Goal: Information Seeking & Learning: Learn about a topic

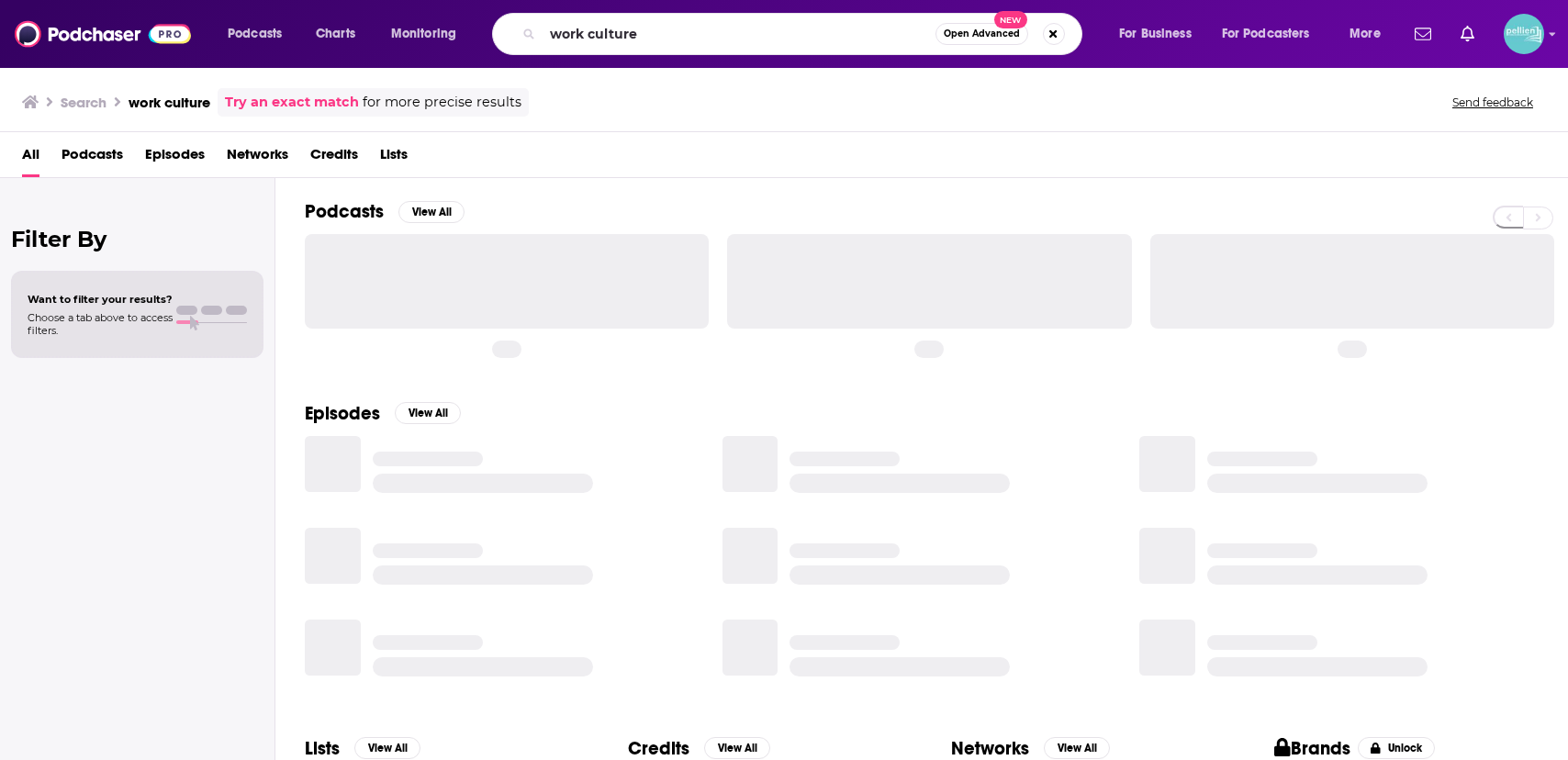
click at [671, 33] on input "work culture" at bounding box center [738, 34] width 393 height 30
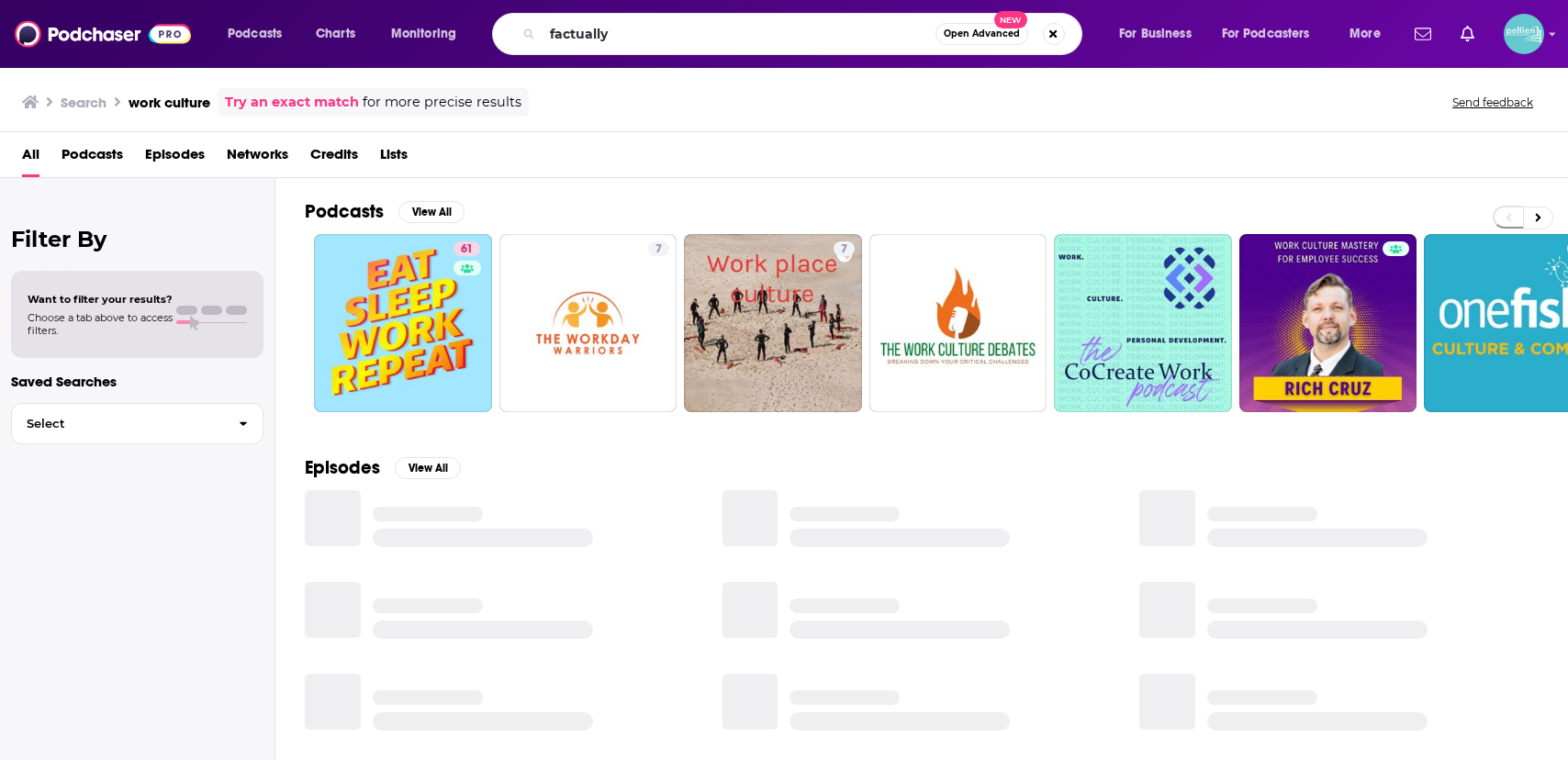
type input "factually"
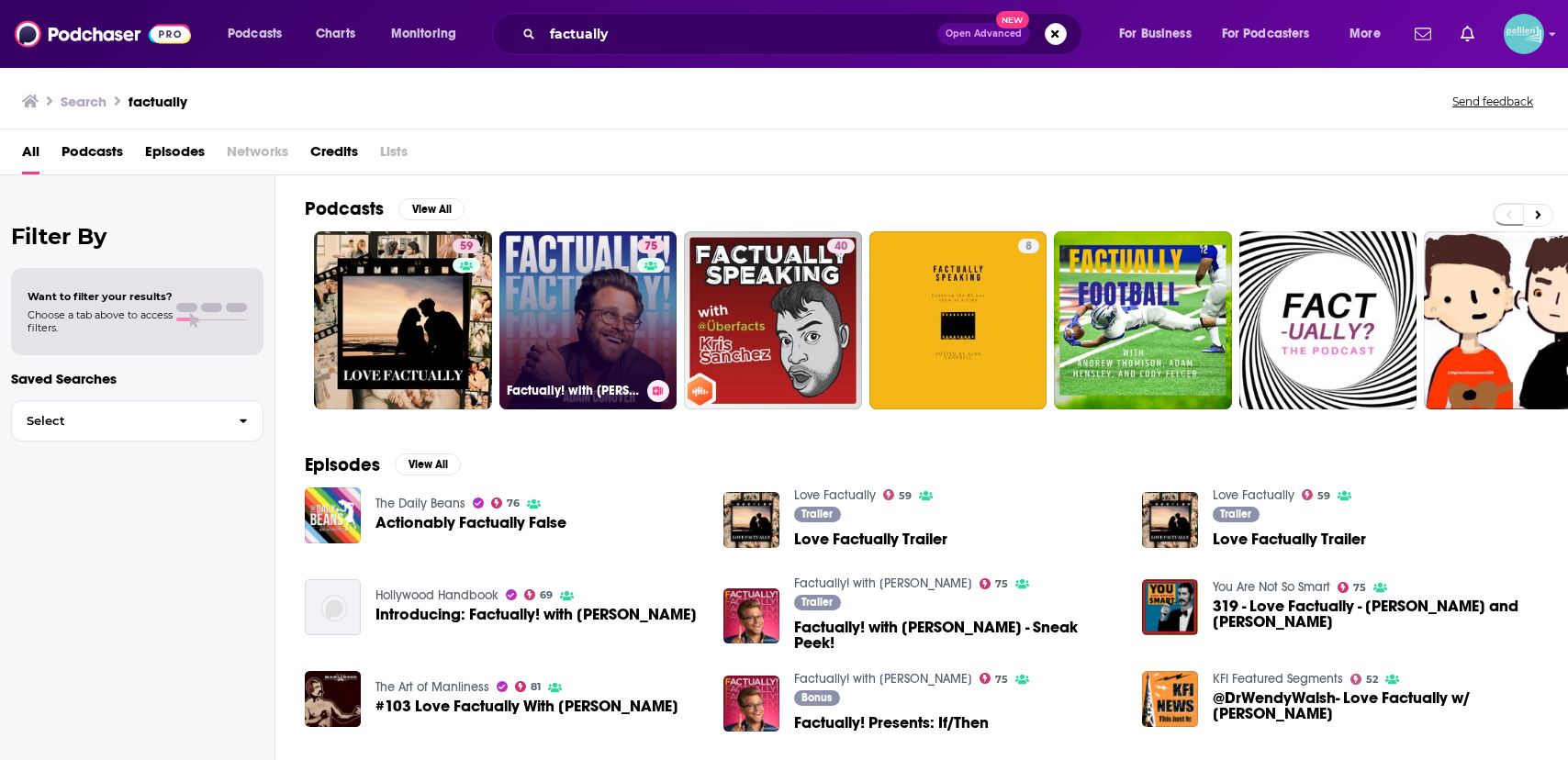
click at [611, 336] on link "75 Factually! with Adam Conover" at bounding box center [589, 320] width 178 height 178
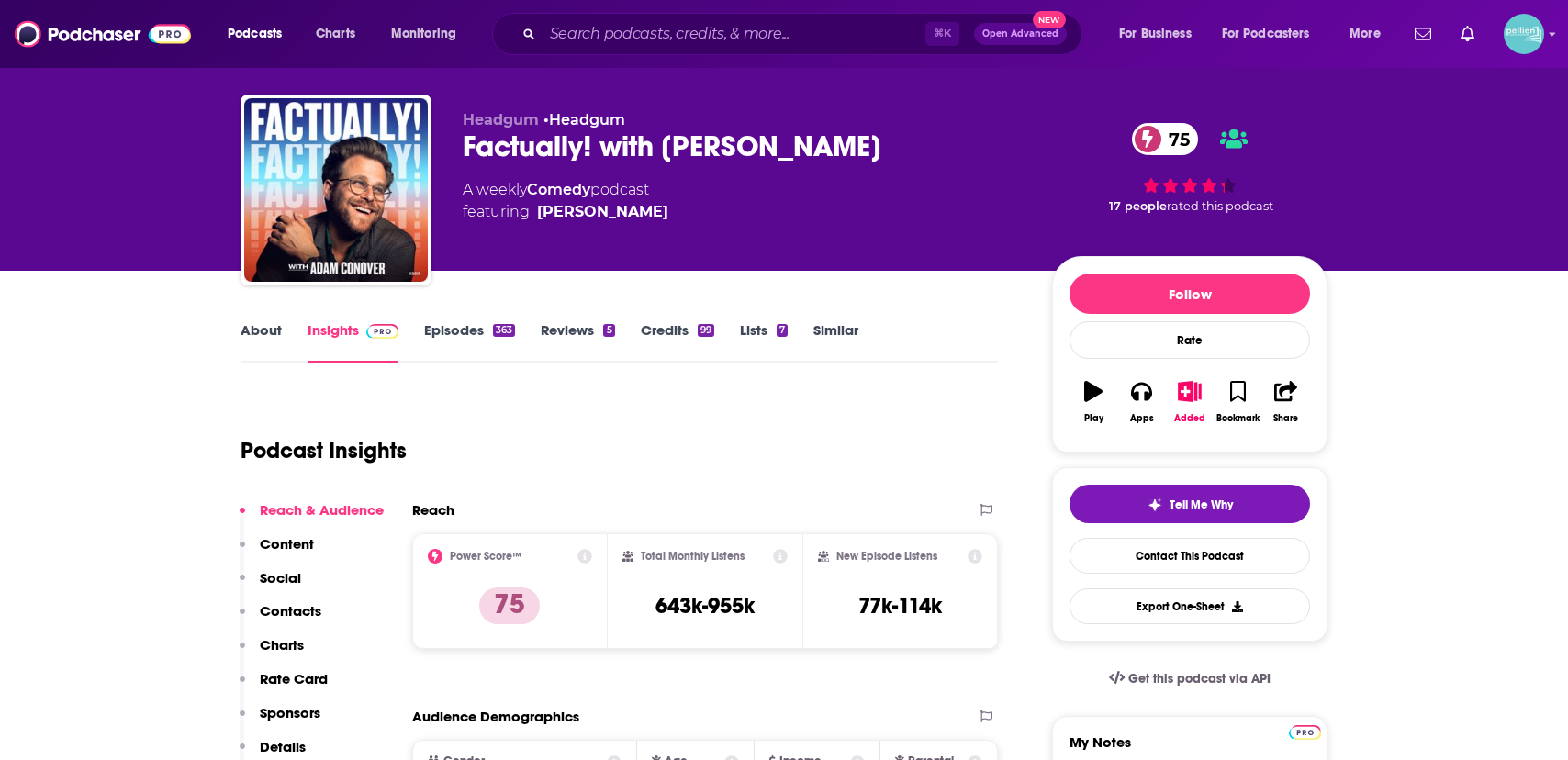
scroll to position [30, 0]
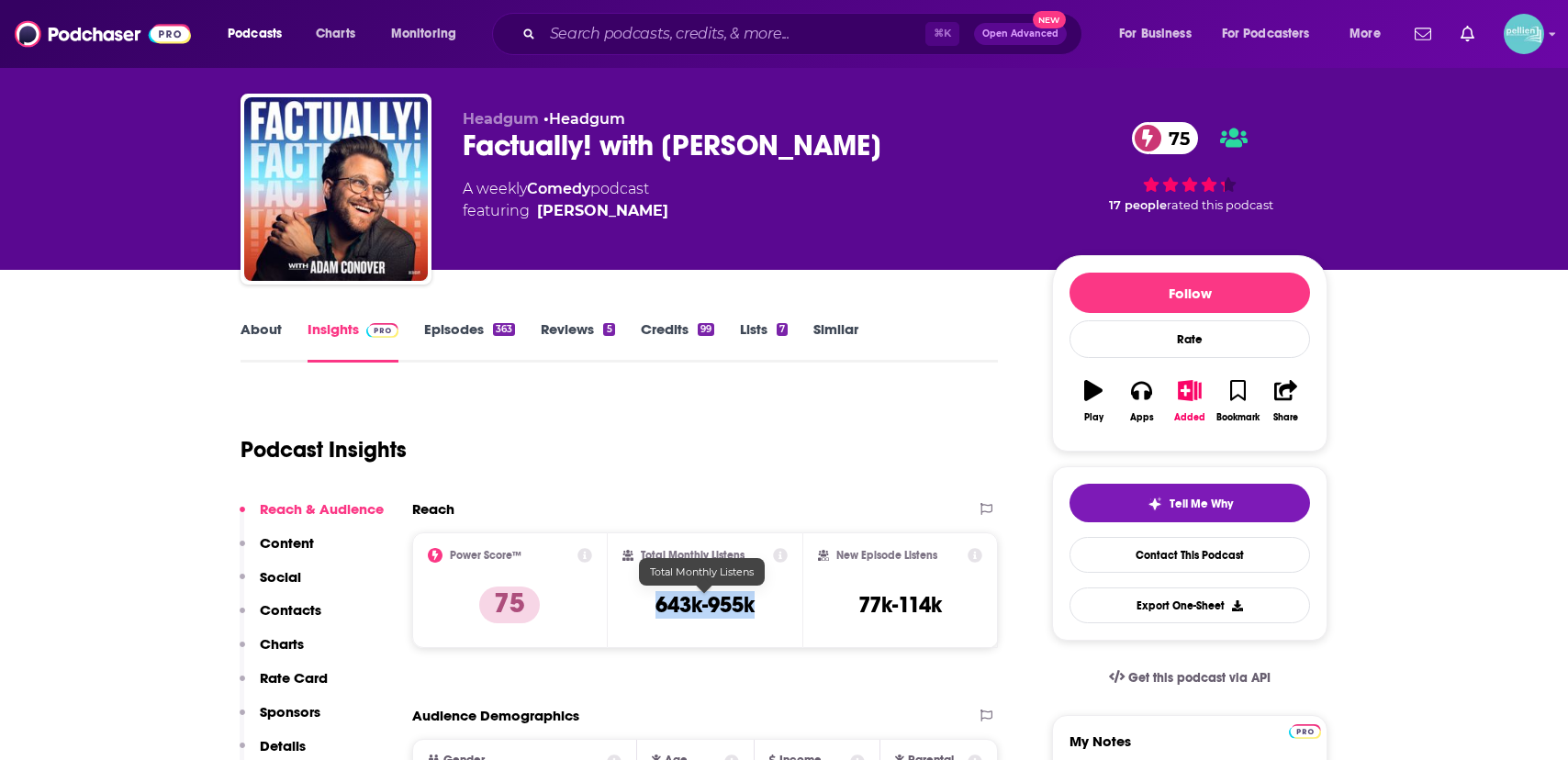
drag, startPoint x: 696, startPoint y: 609, endPoint x: 625, endPoint y: 610, distance: 71.0
click at [625, 610] on div "Total Monthly Listens 643k-955k" at bounding box center [706, 591] width 166 height 85
copy h3 "643k-955k"
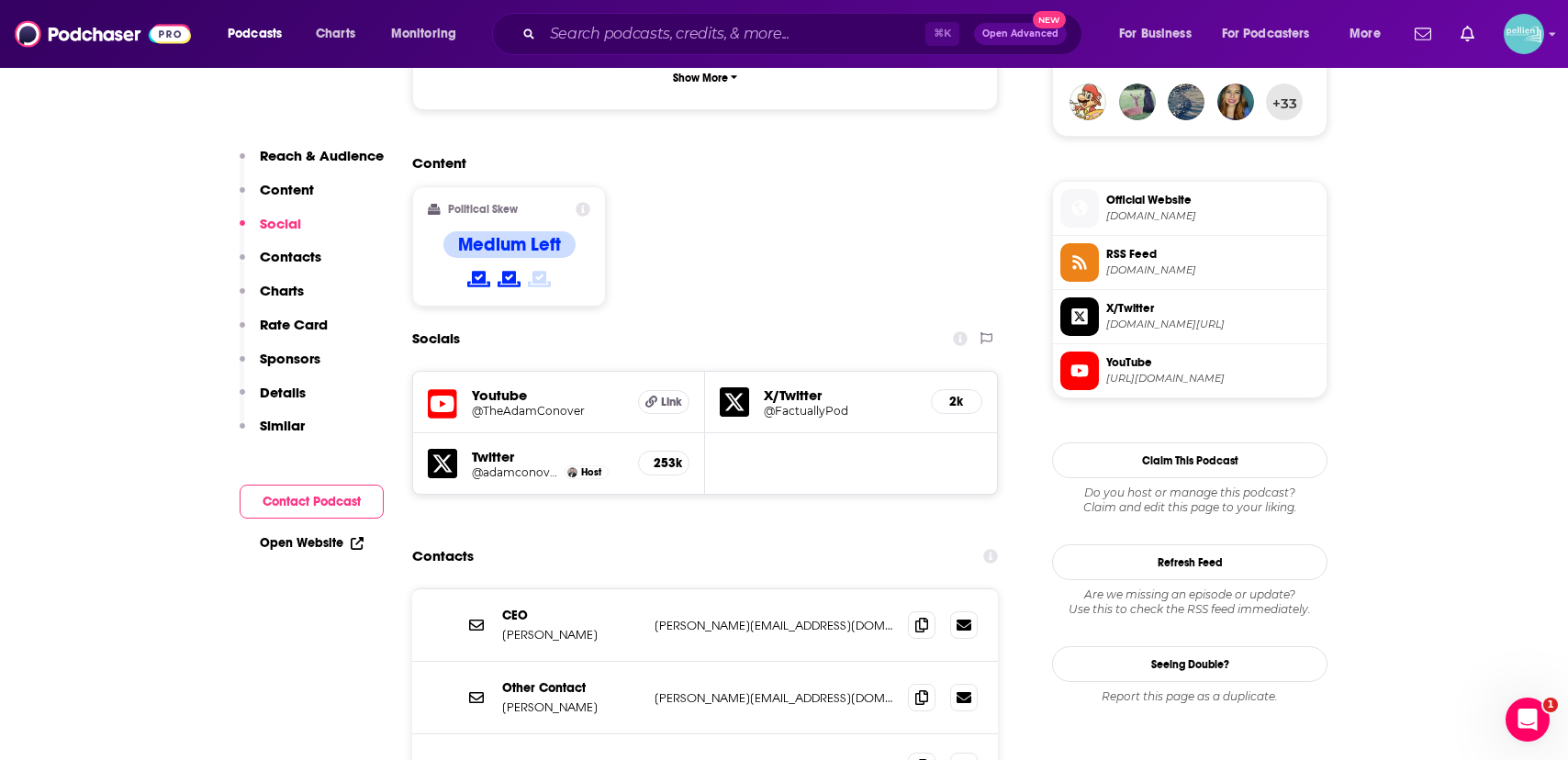
scroll to position [1183, 0]
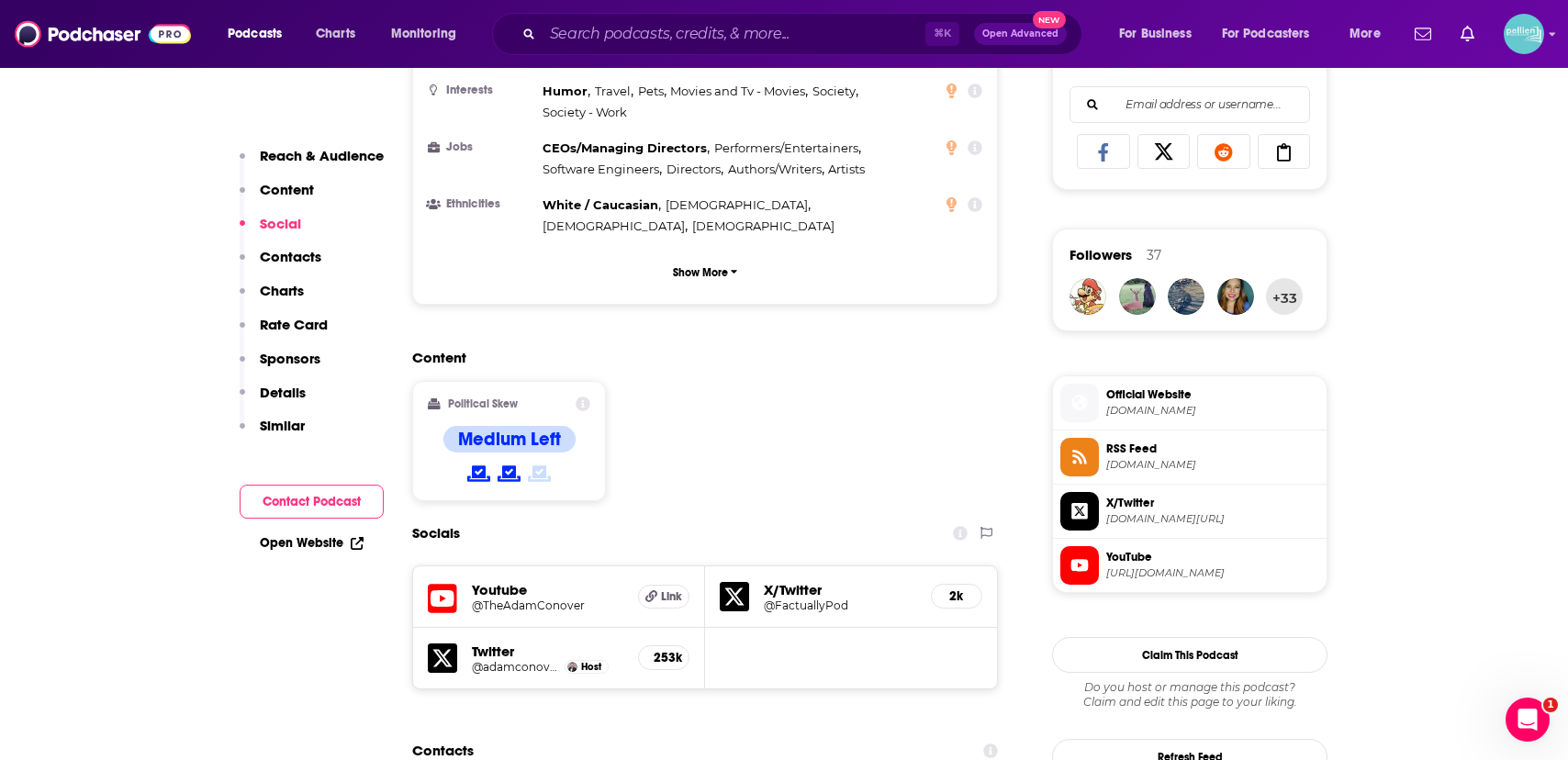
click at [514, 582] on h5 "Youtube" at bounding box center [548, 591] width 152 height 18
click at [495, 599] on h5 "@TheAdamConover" at bounding box center [548, 605] width 152 height 14
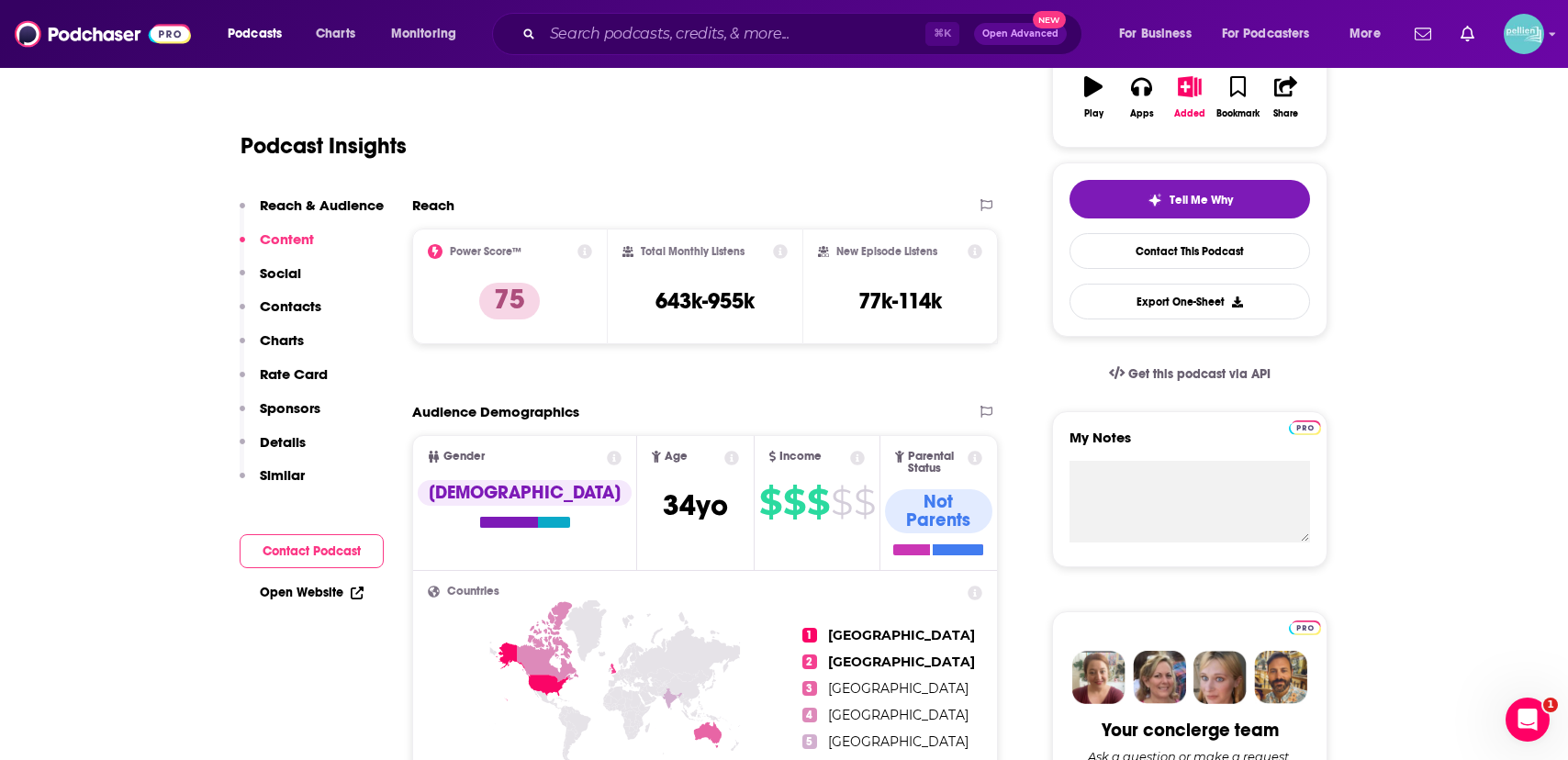
scroll to position [96, 0]
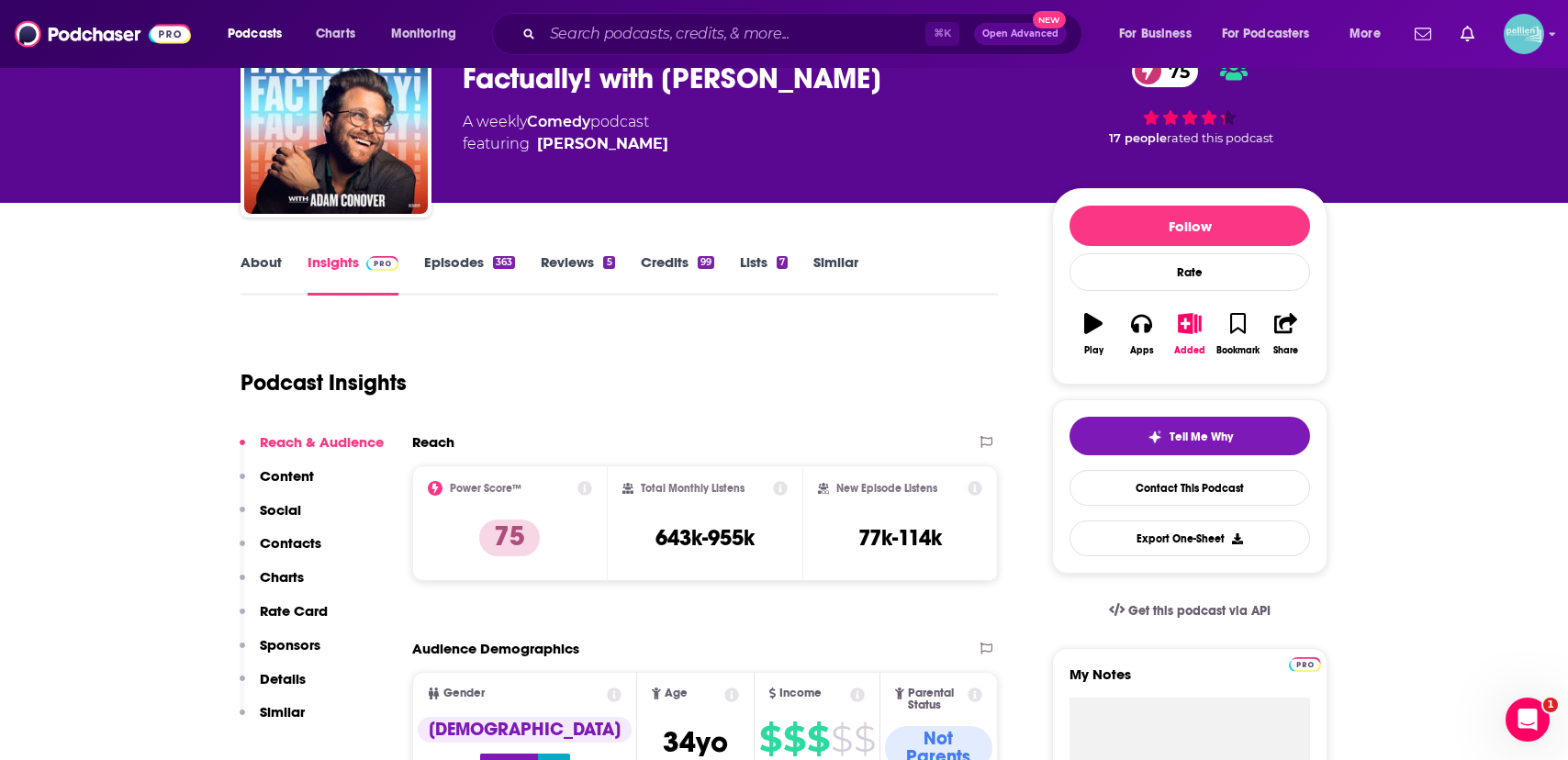
click at [274, 260] on link "About" at bounding box center [261, 274] width 41 height 42
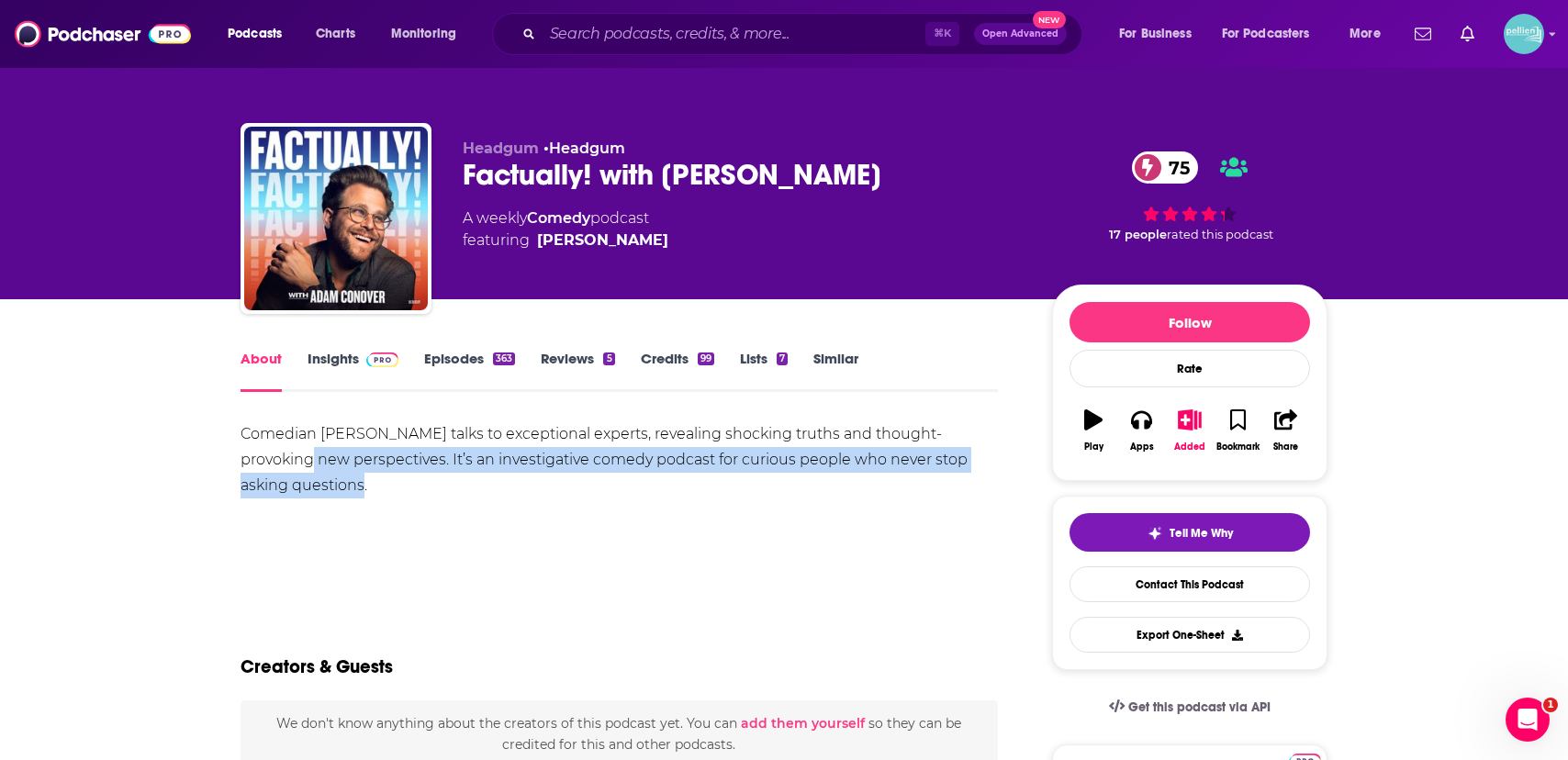
drag, startPoint x: 342, startPoint y: 500, endPoint x: 234, endPoint y: 449, distance: 119.4
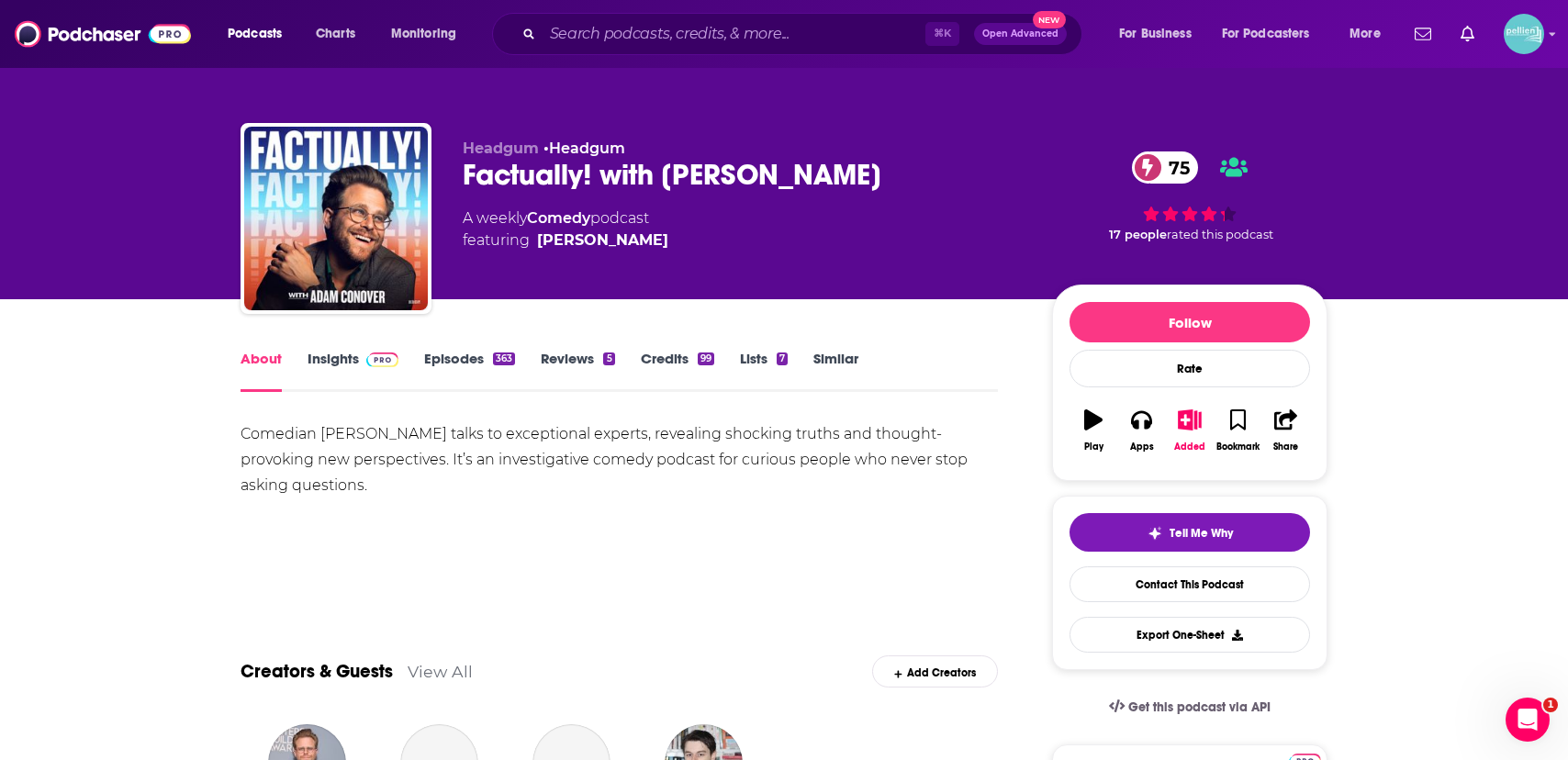
click at [260, 445] on div "Comedian Adam Conover talks to exceptional experts, revealing shocking truths a…" at bounding box center [619, 460] width 758 height 77
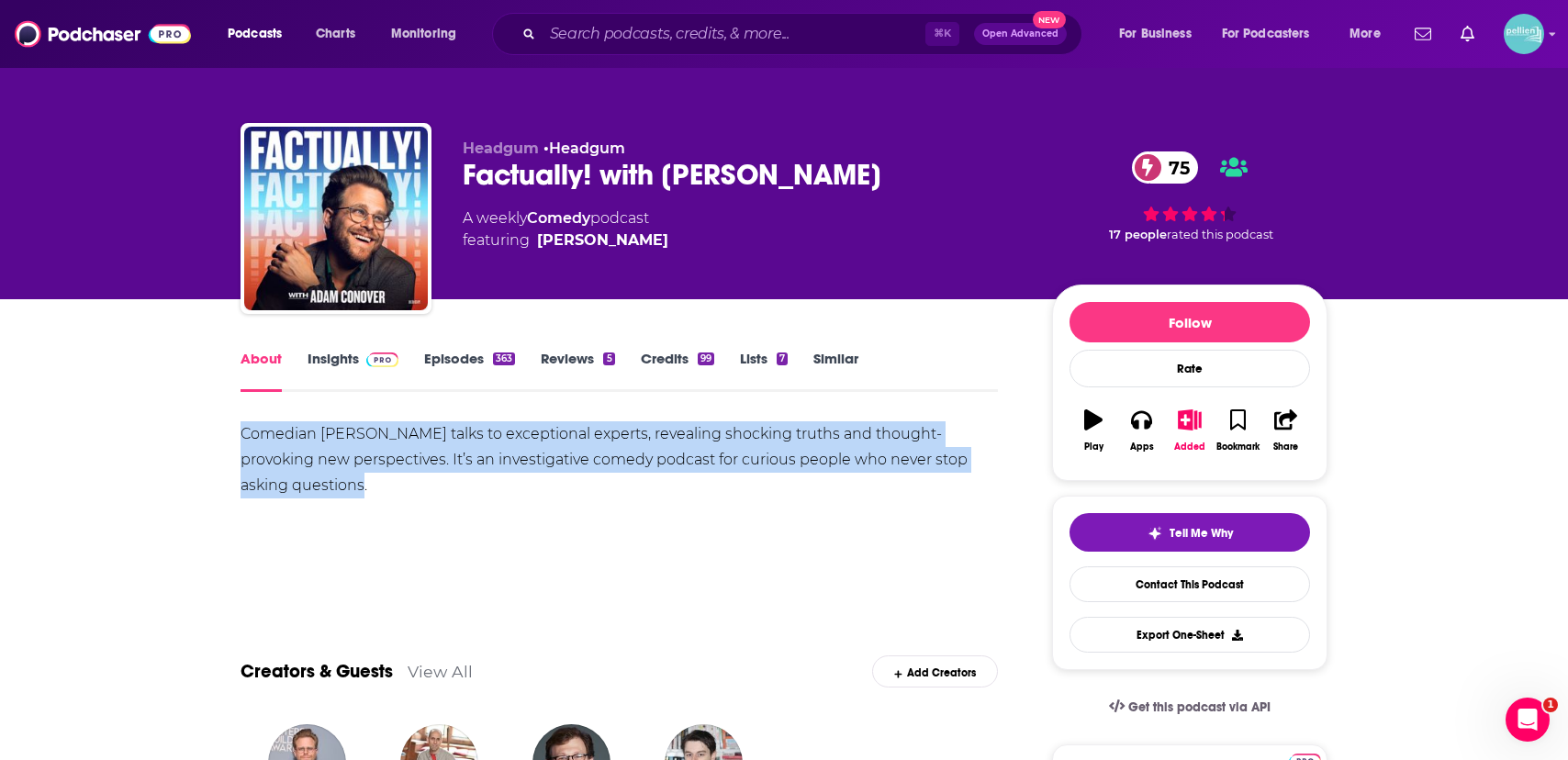
drag, startPoint x: 337, startPoint y: 486, endPoint x: 236, endPoint y: 437, distance: 112.3
copy div "Comedian Adam Conover talks to exceptional experts, revealing shocking truths a…"
click at [357, 368] on link "Insights" at bounding box center [353, 370] width 91 height 42
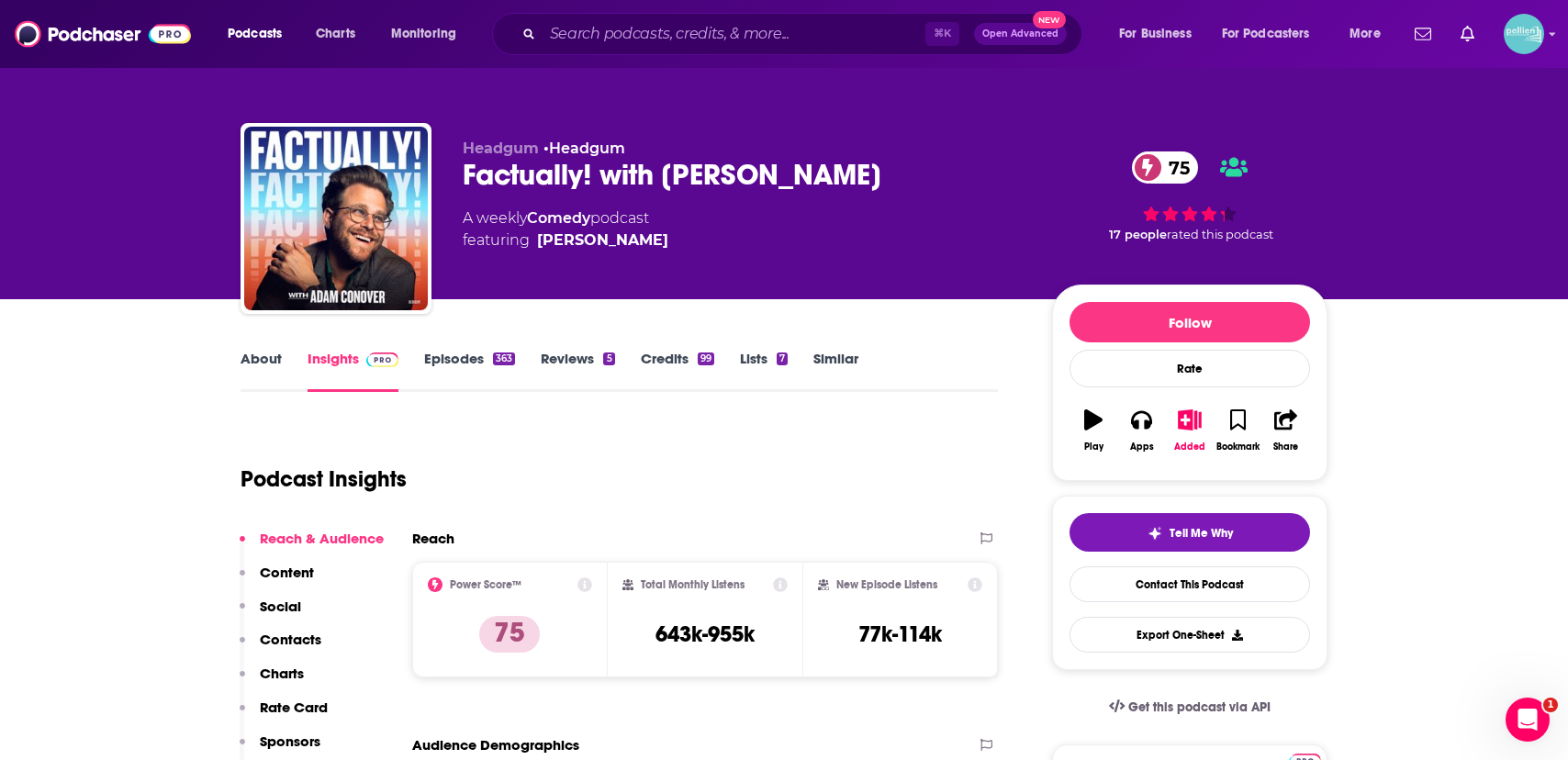
click at [447, 366] on link "Episodes 363" at bounding box center [470, 370] width 91 height 42
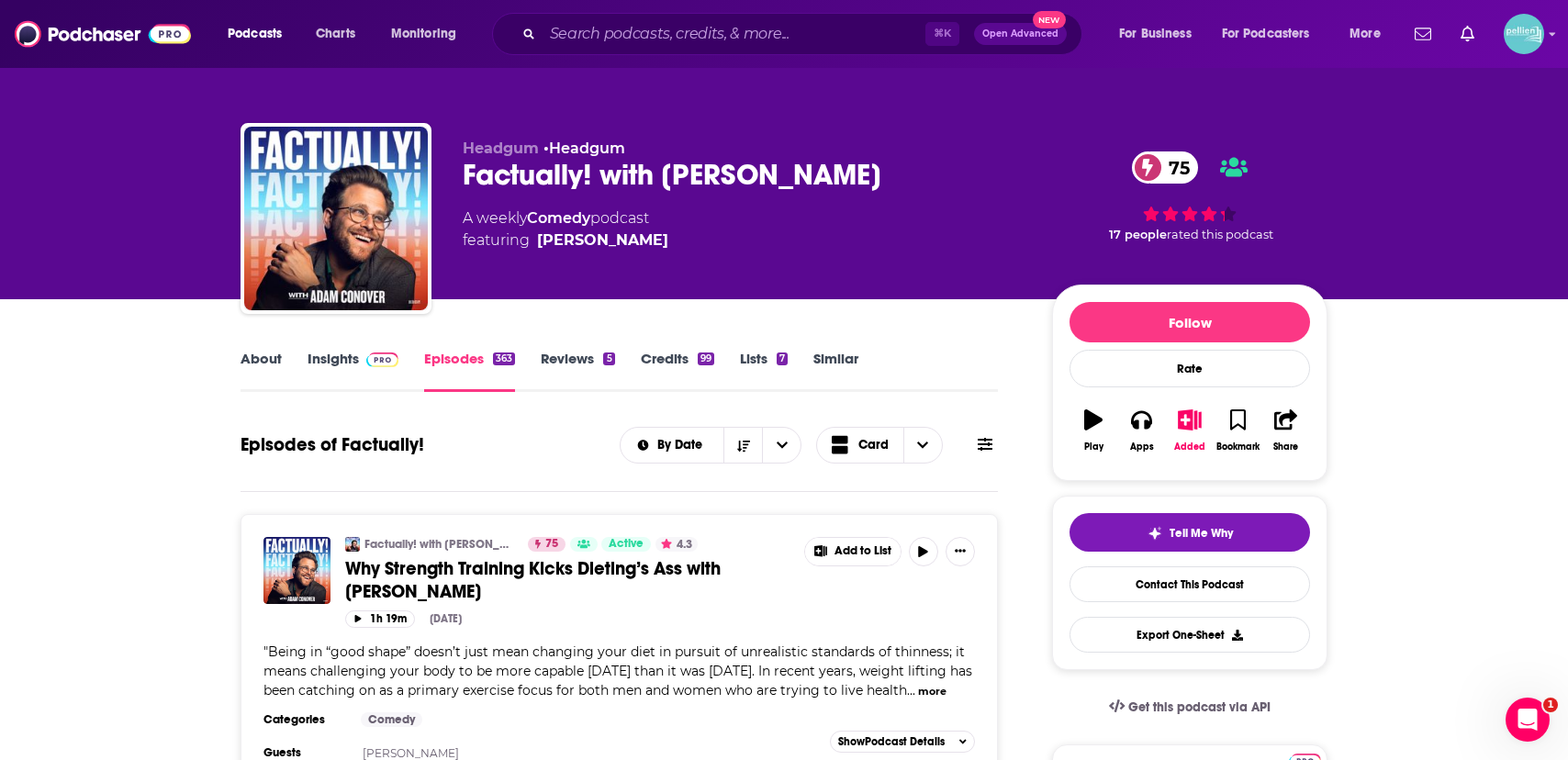
click at [340, 369] on link "Insights" at bounding box center [353, 370] width 91 height 42
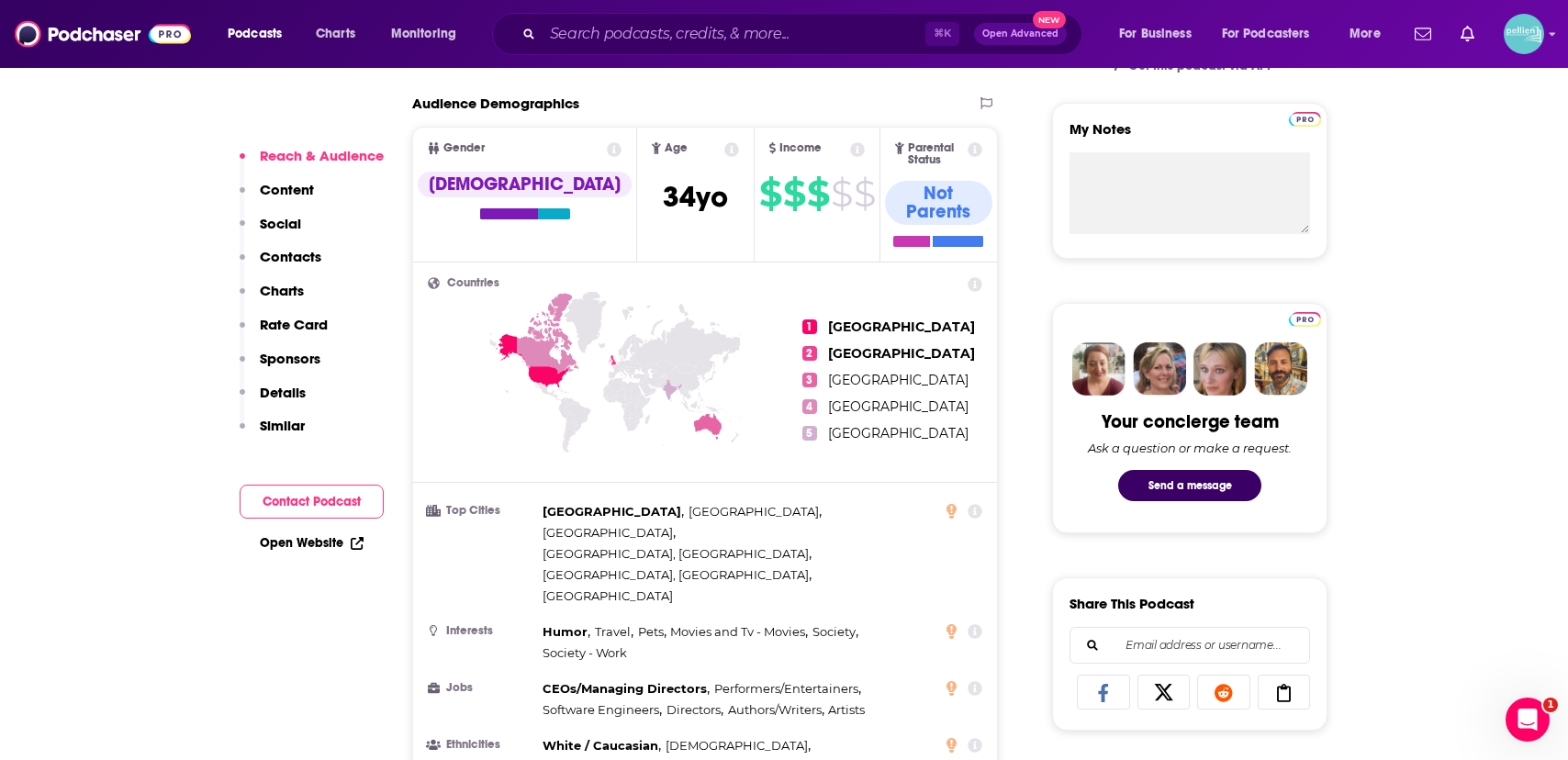
scroll to position [761, 0]
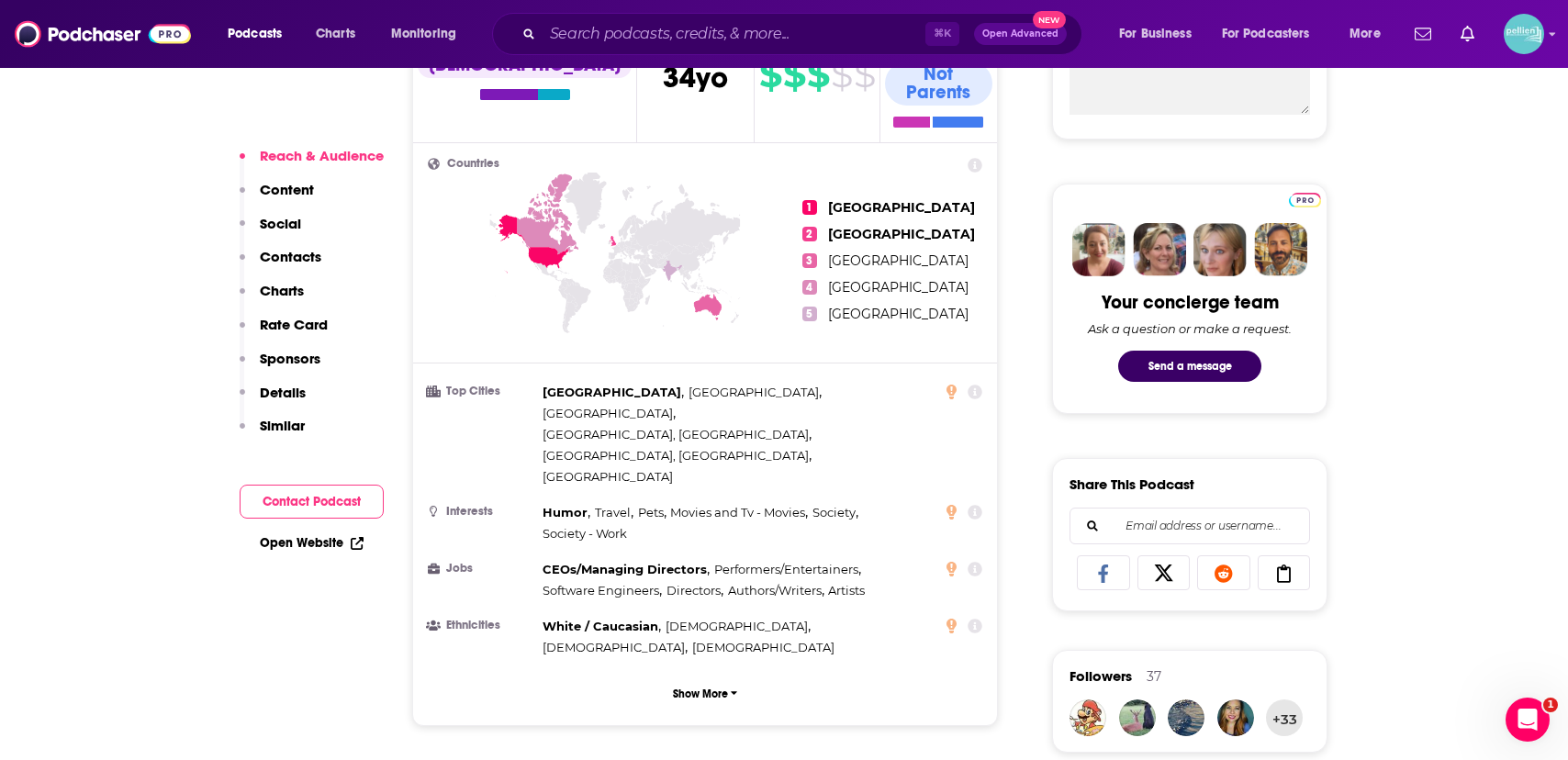
click at [299, 540] on link "Open Website" at bounding box center [311, 543] width 103 height 16
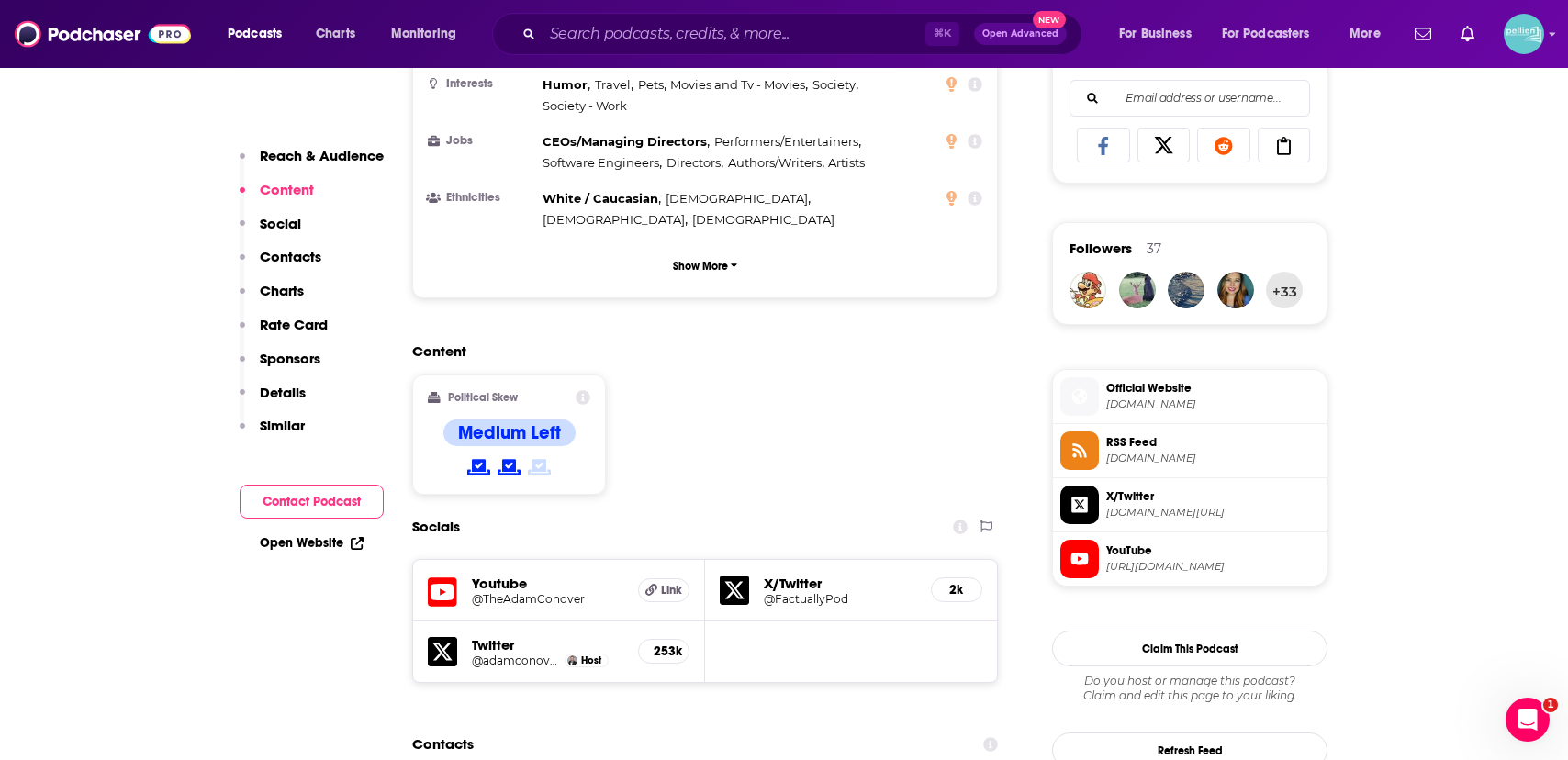
scroll to position [1245, 0]
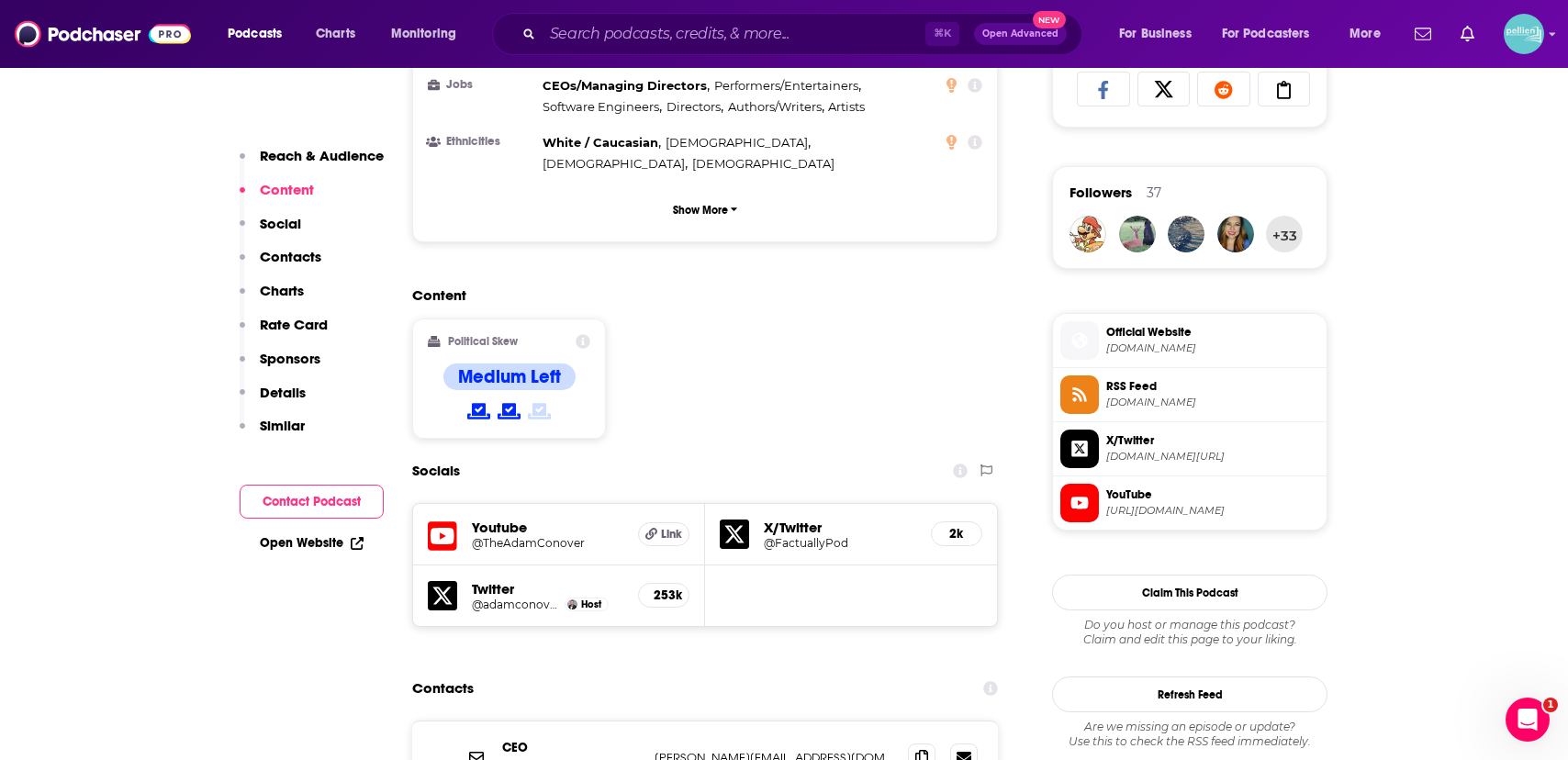
click at [442, 520] on icon at bounding box center [443, 537] width 30 height 34
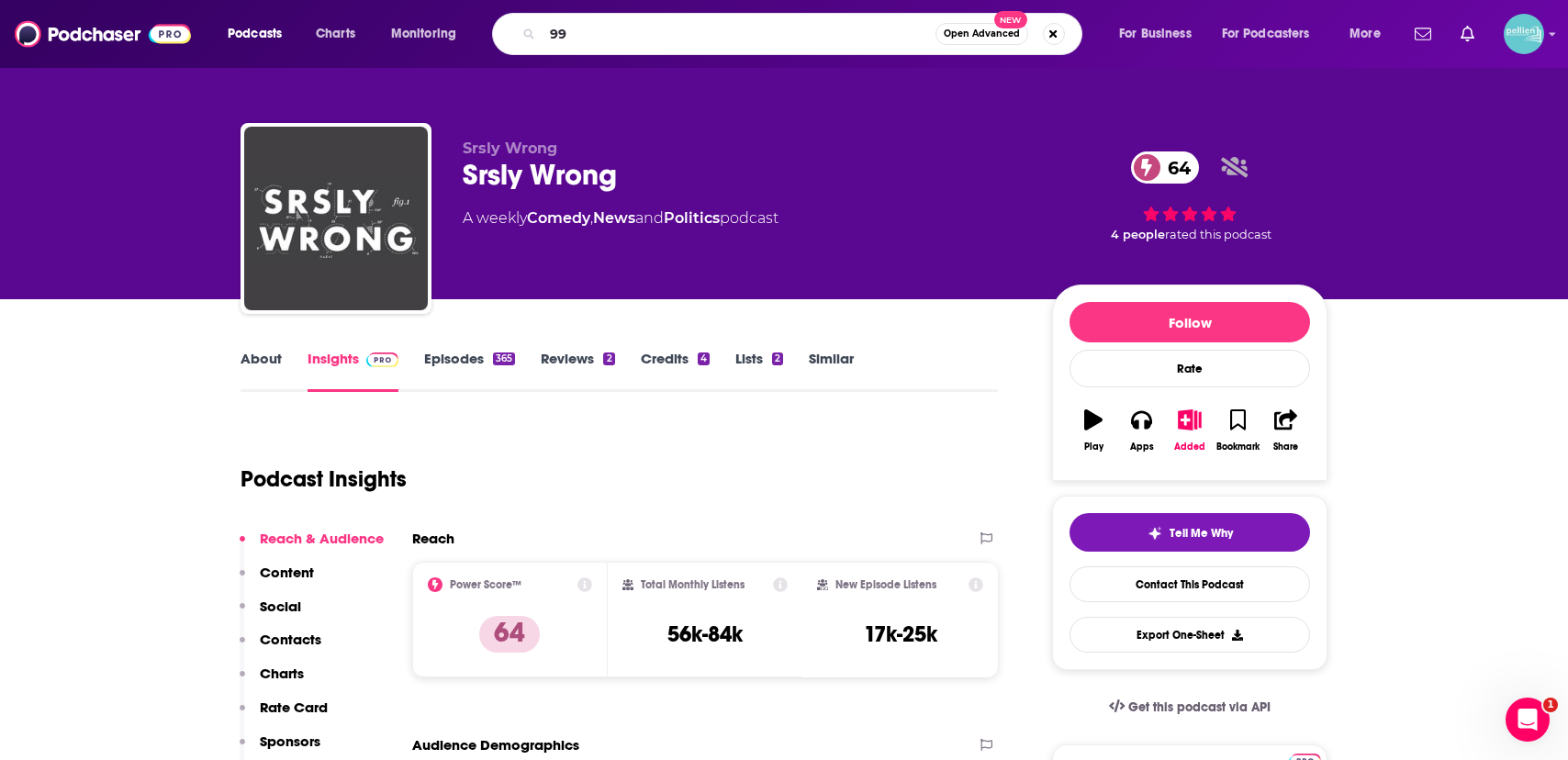
type input "99"
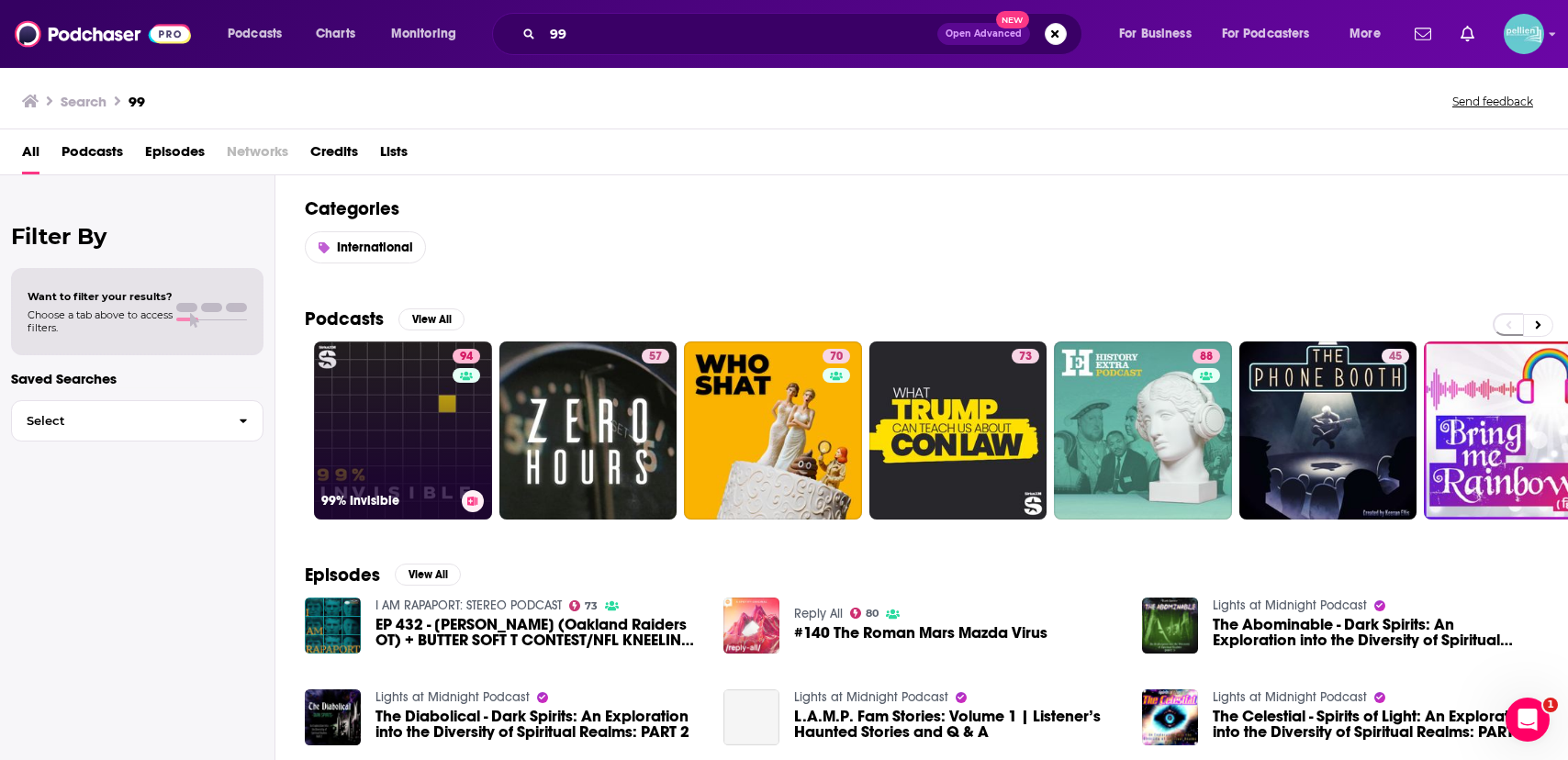
click at [378, 404] on link "94 99% Invisible" at bounding box center [403, 430] width 178 height 178
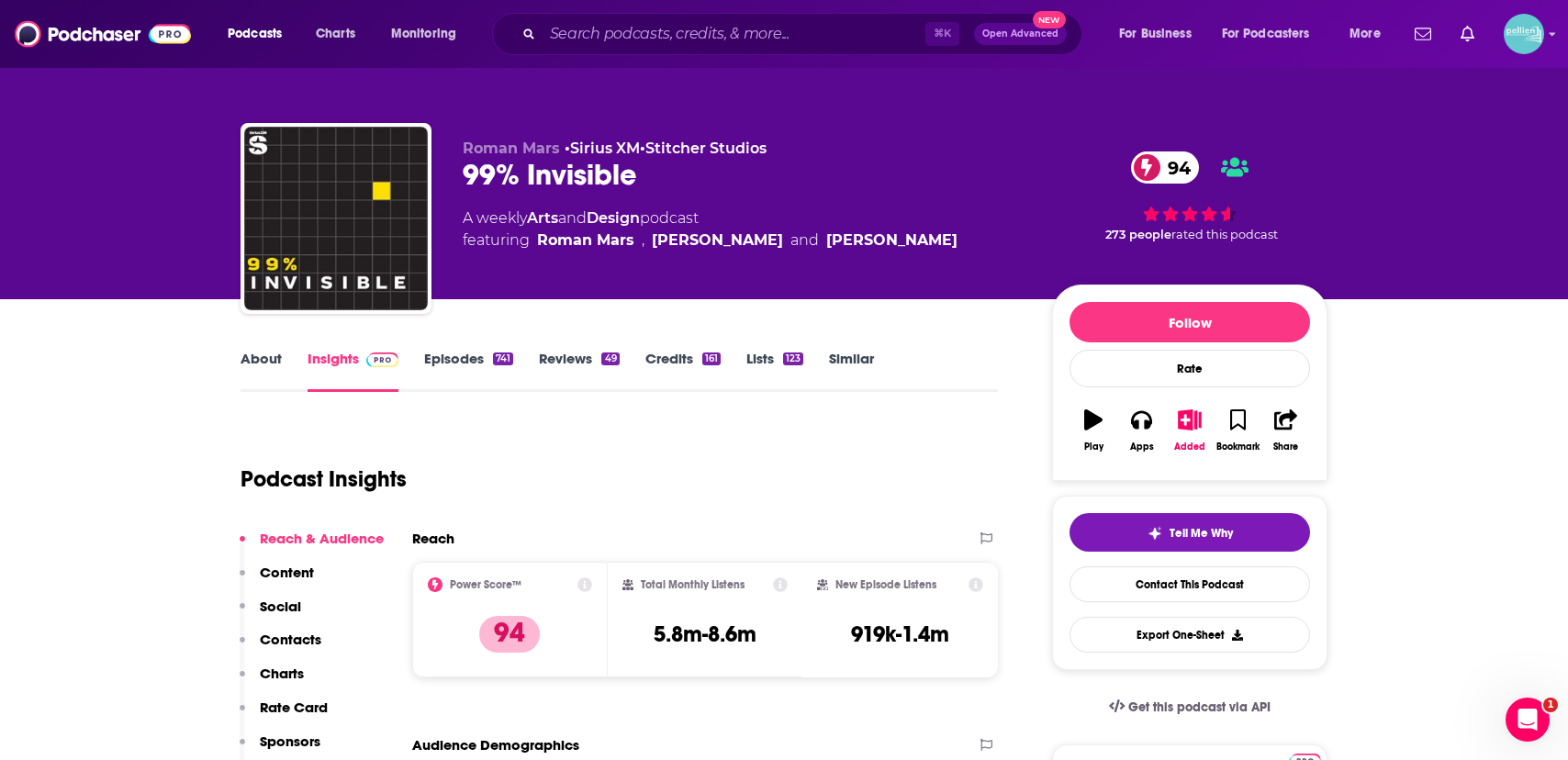
click at [270, 363] on link "About" at bounding box center [261, 370] width 41 height 42
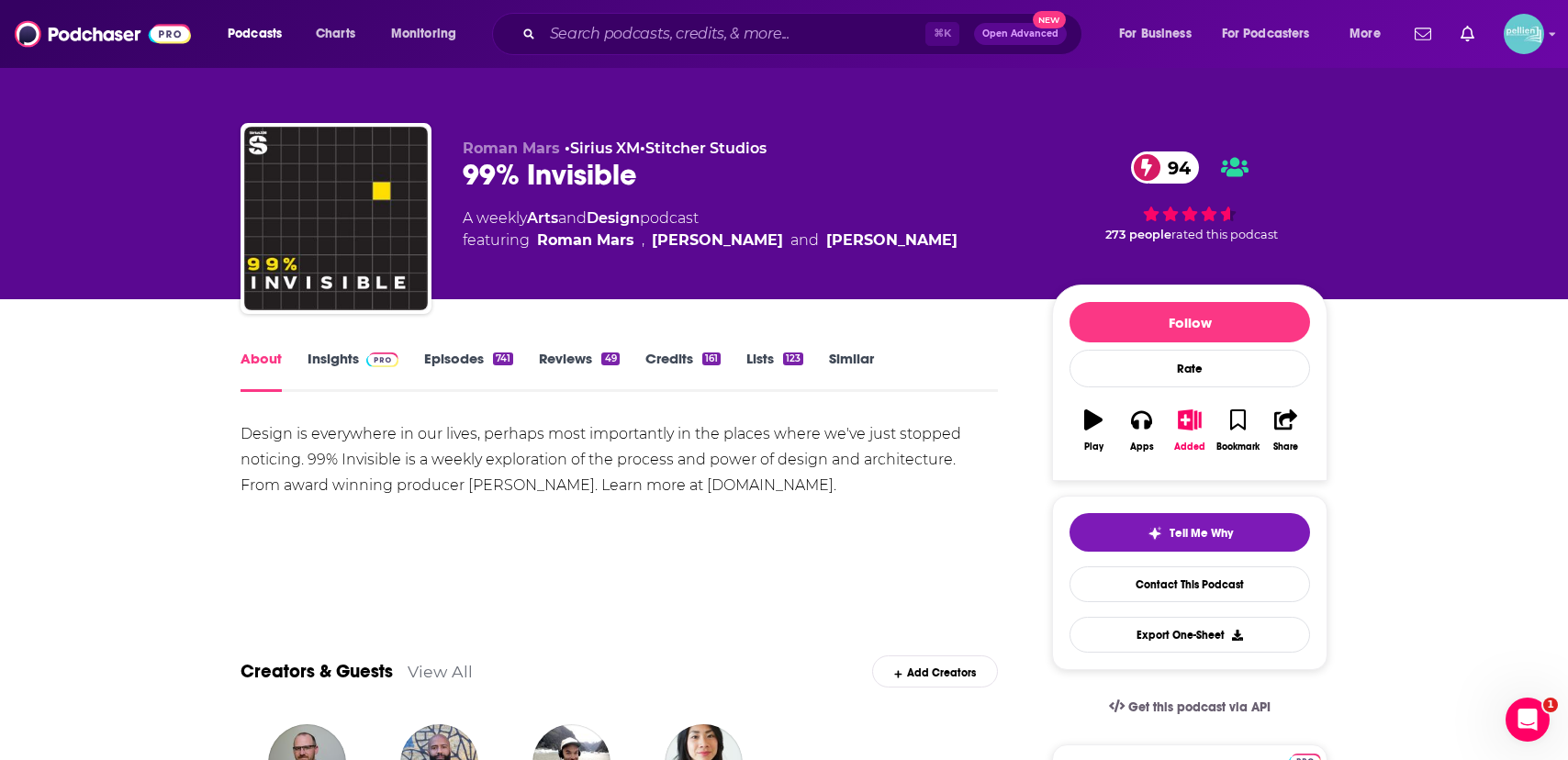
click at [459, 359] on link "Episodes 741" at bounding box center [469, 370] width 89 height 42
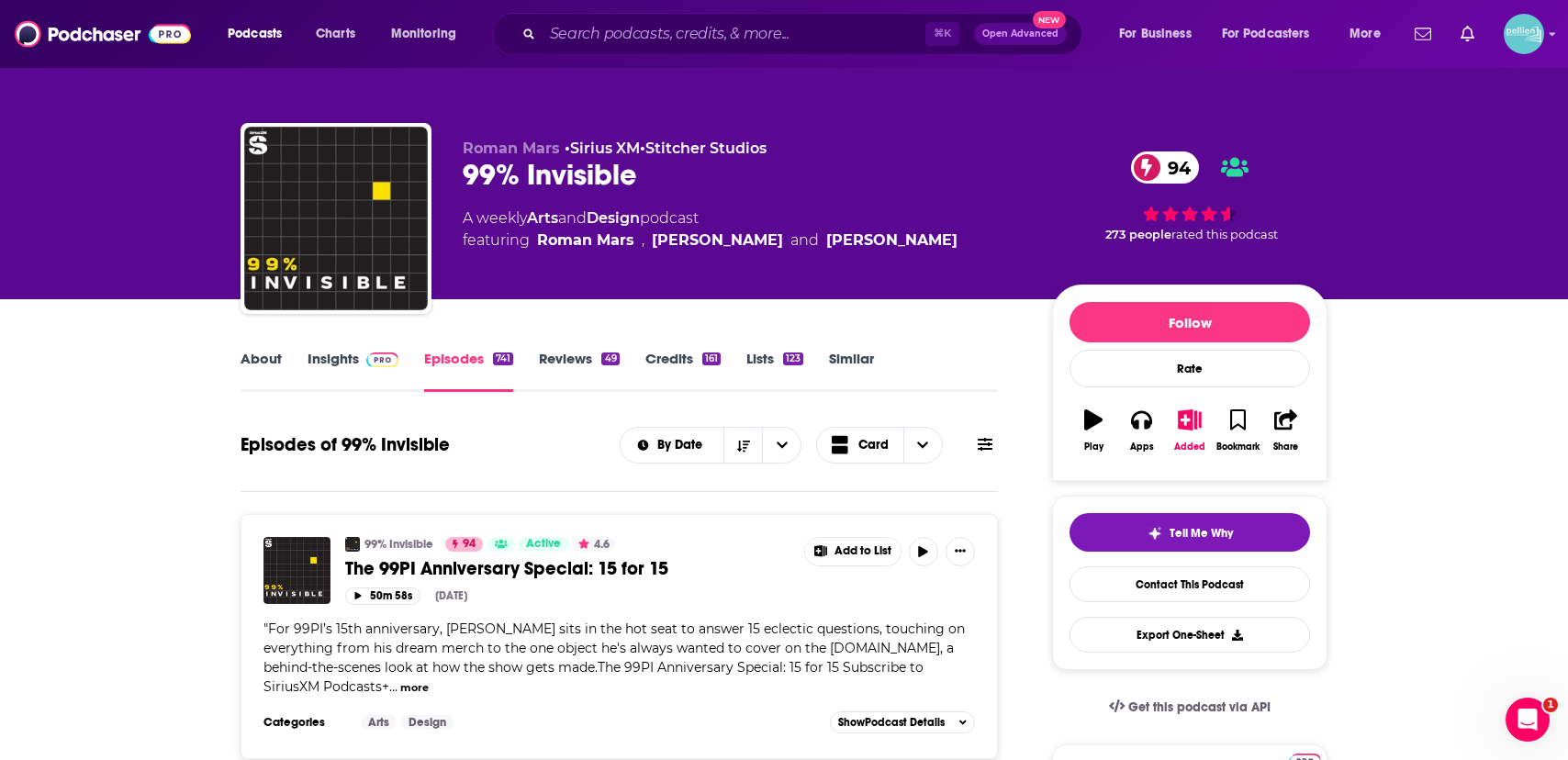
click at [341, 369] on link "Insights" at bounding box center [353, 370] width 91 height 42
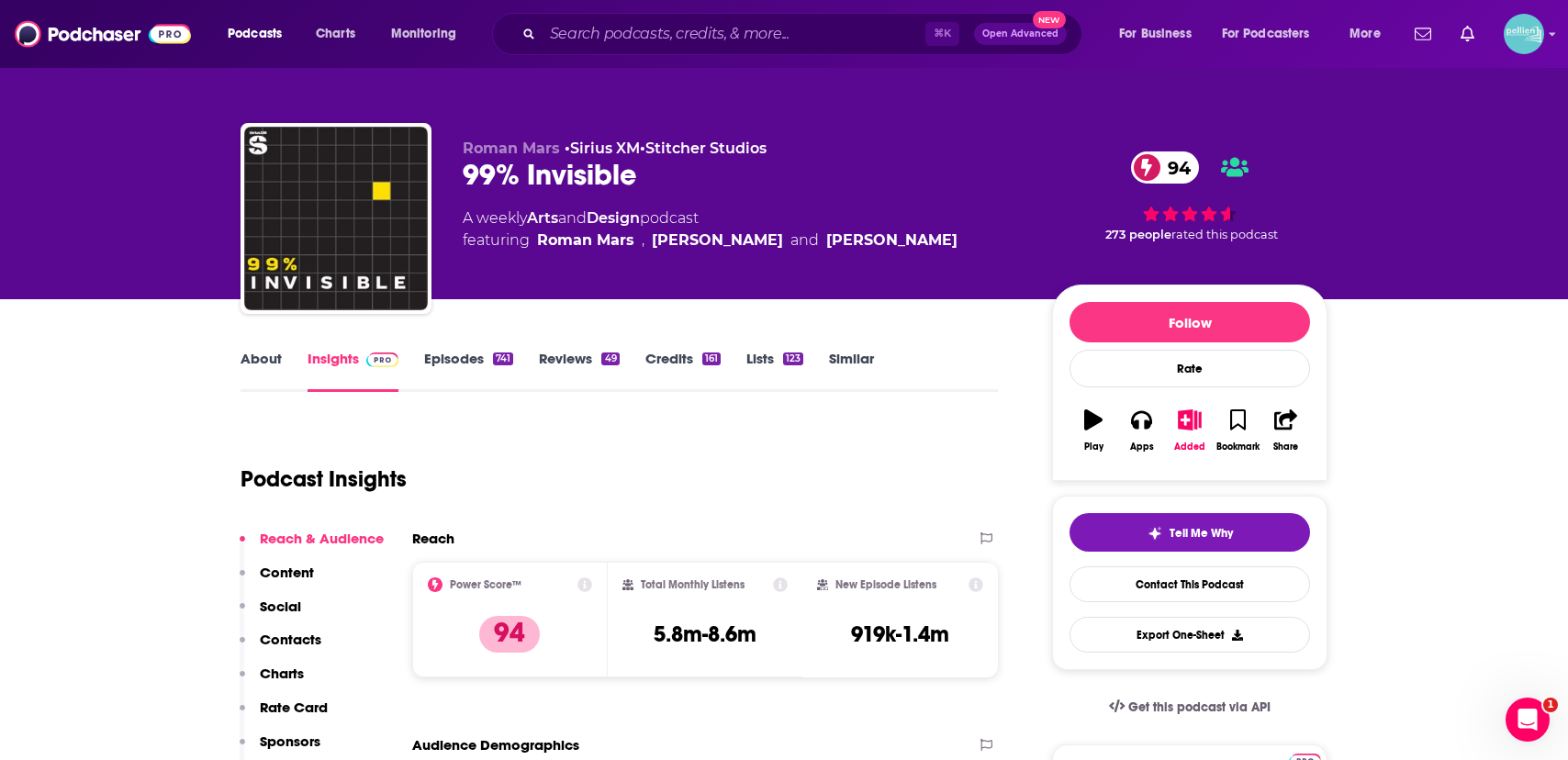
click at [280, 377] on link "About" at bounding box center [261, 370] width 41 height 42
